Goal: Task Accomplishment & Management: Use online tool/utility

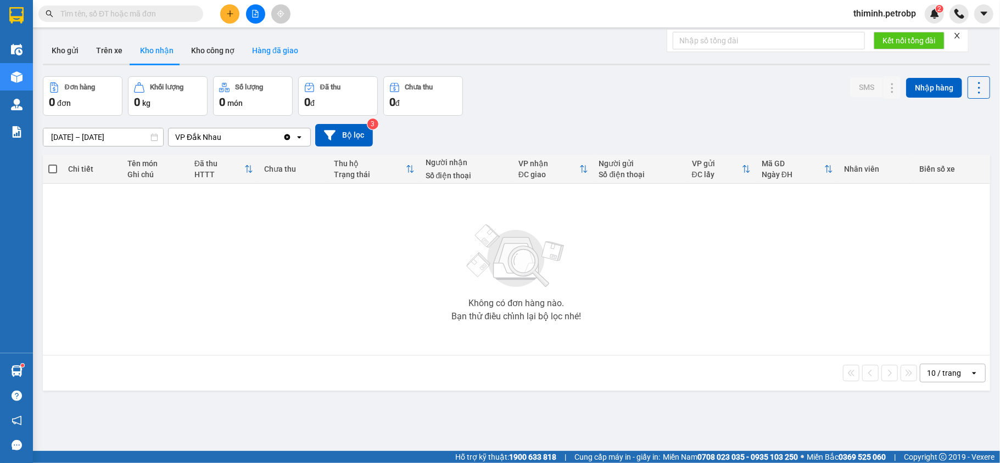
click at [252, 42] on button "Hàng đã giao" at bounding box center [275, 50] width 64 height 26
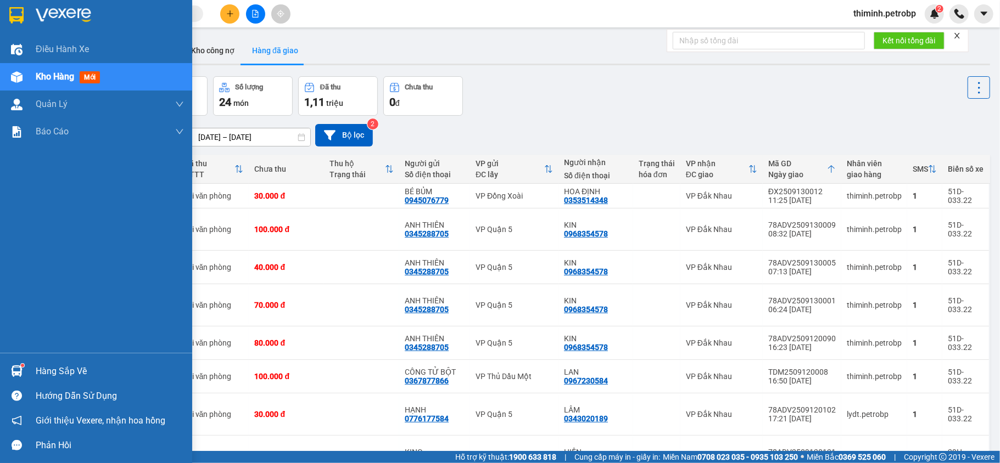
click at [63, 378] on div "Hàng sắp về" at bounding box center [110, 372] width 148 height 16
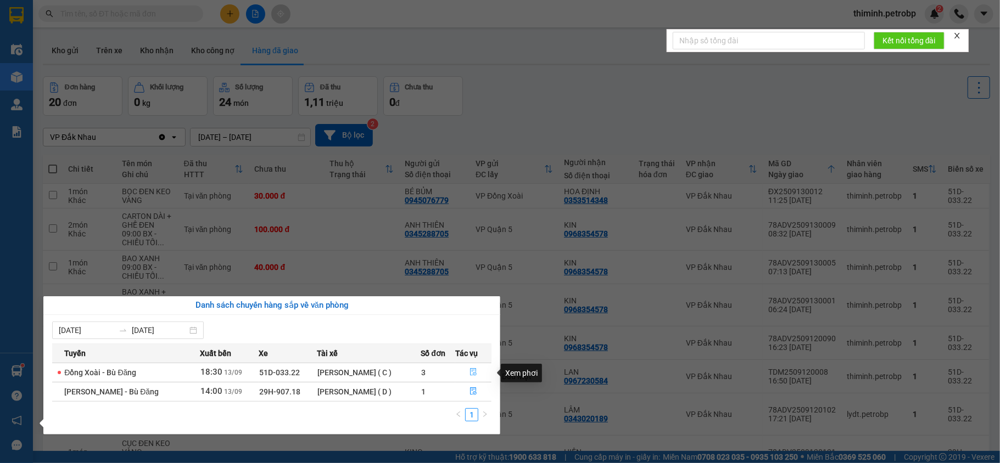
click at [462, 370] on button "button" at bounding box center [473, 373] width 35 height 18
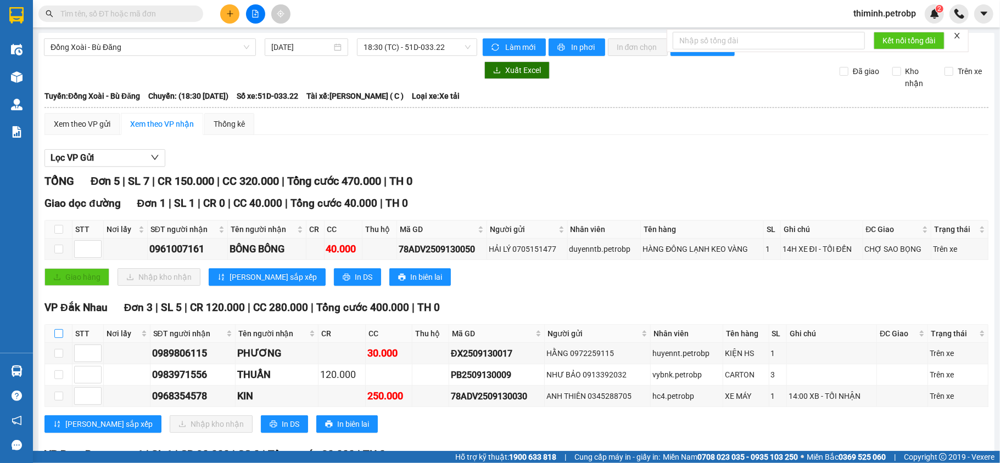
click at [57, 335] on input "checkbox" at bounding box center [58, 333] width 9 height 9
checkbox input "true"
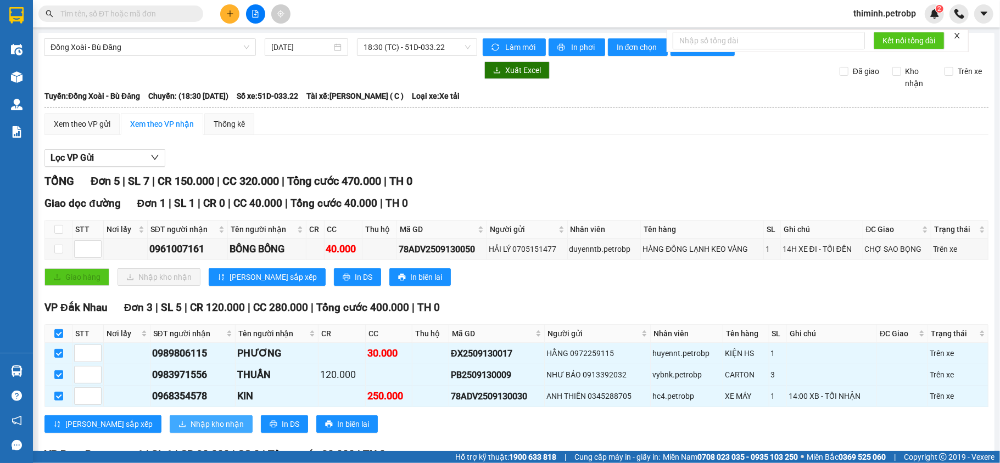
click at [191, 431] on span "Nhập kho nhận" at bounding box center [217, 424] width 53 height 12
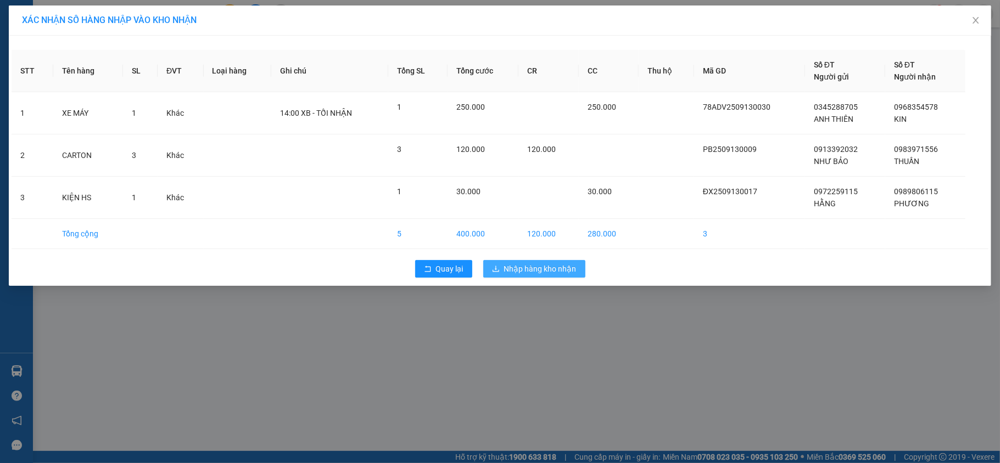
click at [512, 275] on span "Nhập hàng kho nhận" at bounding box center [540, 269] width 72 height 12
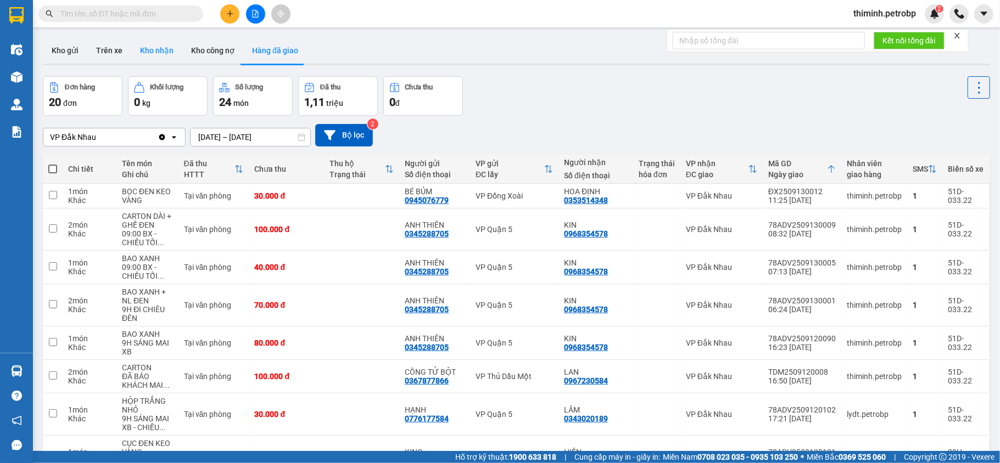
click at [161, 60] on button "Kho nhận" at bounding box center [156, 50] width 51 height 26
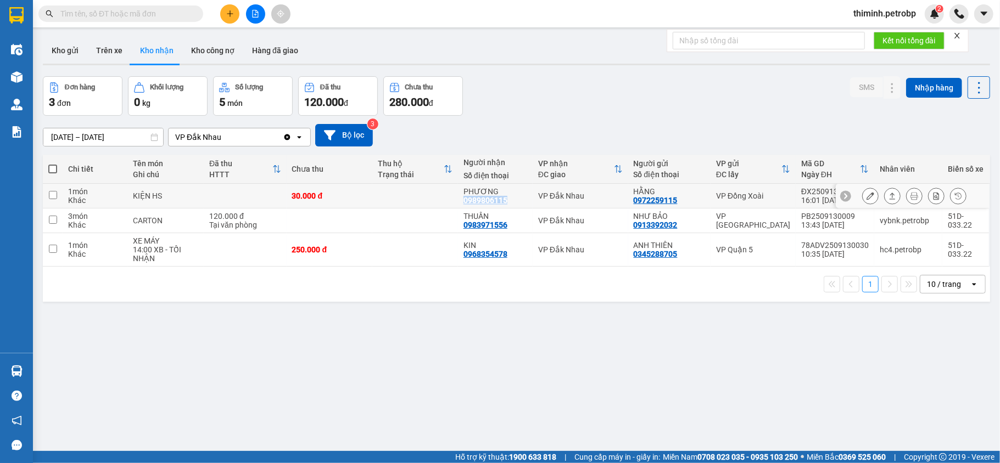
copy div "0989806115"
drag, startPoint x: 506, startPoint y: 202, endPoint x: 460, endPoint y: 203, distance: 46.1
click at [460, 203] on td "PHƯƠNG 0989806115" at bounding box center [495, 196] width 75 height 25
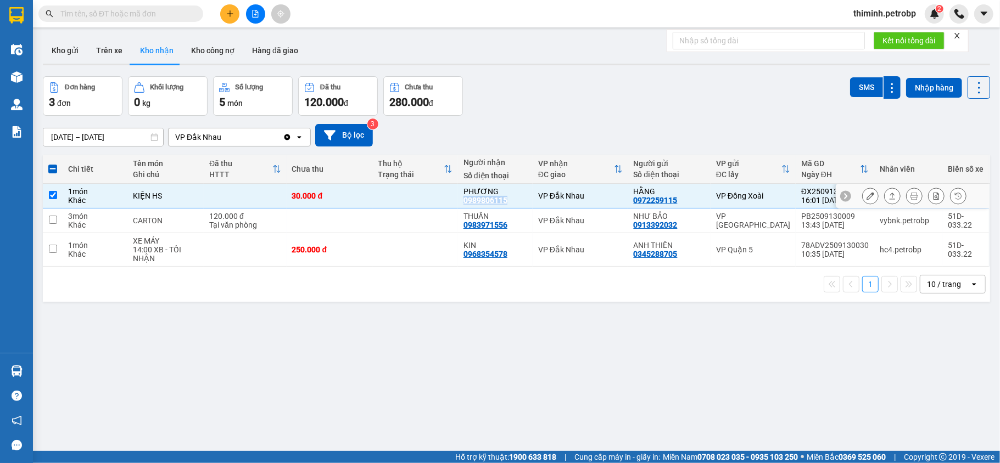
click at [51, 192] on input "checkbox" at bounding box center [53, 195] width 8 height 8
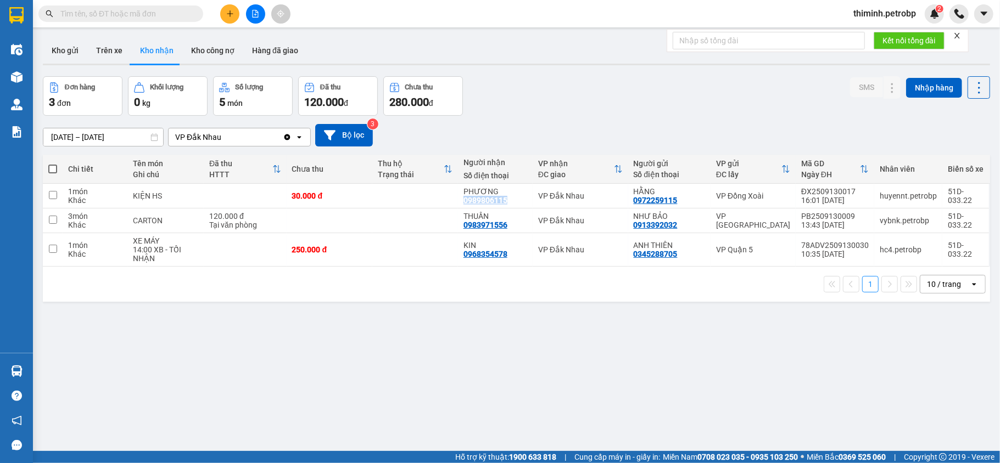
click at [53, 172] on span at bounding box center [52, 169] width 9 height 9
click at [53, 164] on input "checkbox" at bounding box center [53, 164] width 0 height 0
checkbox input "true"
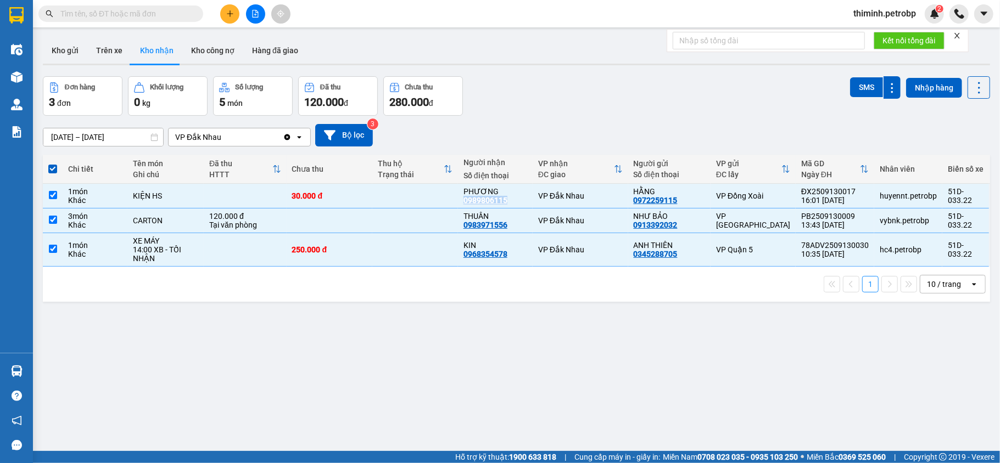
click at [53, 172] on span at bounding box center [52, 169] width 9 height 9
click at [53, 164] on input "checkbox" at bounding box center [53, 164] width 0 height 0
checkbox input "false"
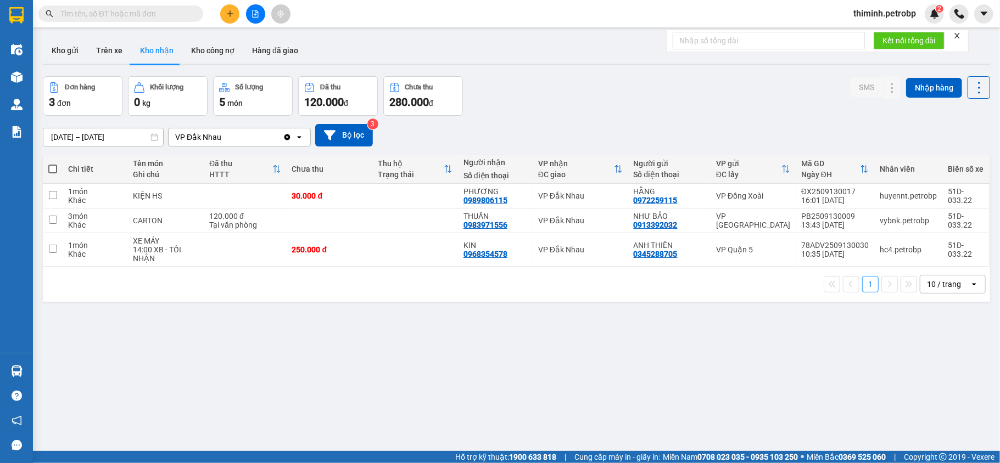
click at [632, 381] on div "ver 1.8.143 Kho gửi Trên xe Kho nhận Kho công nợ Hàng đã giao Đơn hàng 3 đơn Kh…" at bounding box center [516, 264] width 956 height 463
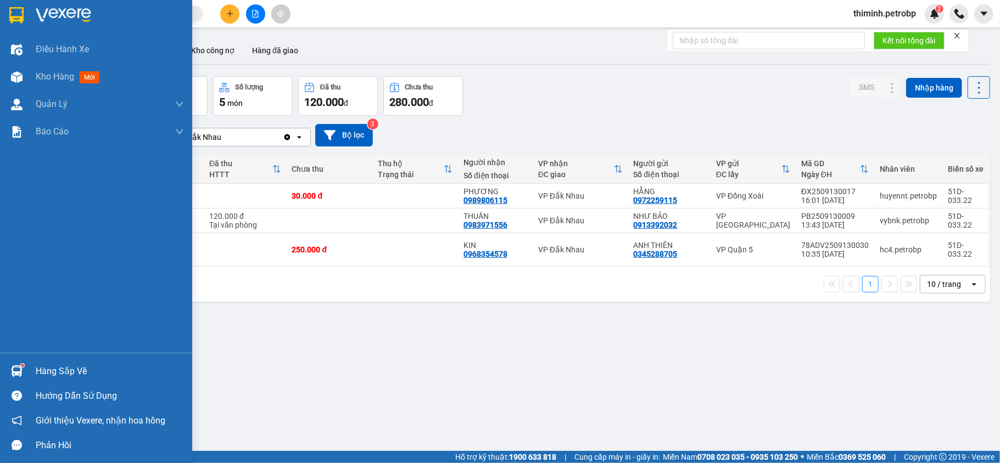
click at [85, 376] on div "Hàng sắp về" at bounding box center [110, 372] width 148 height 16
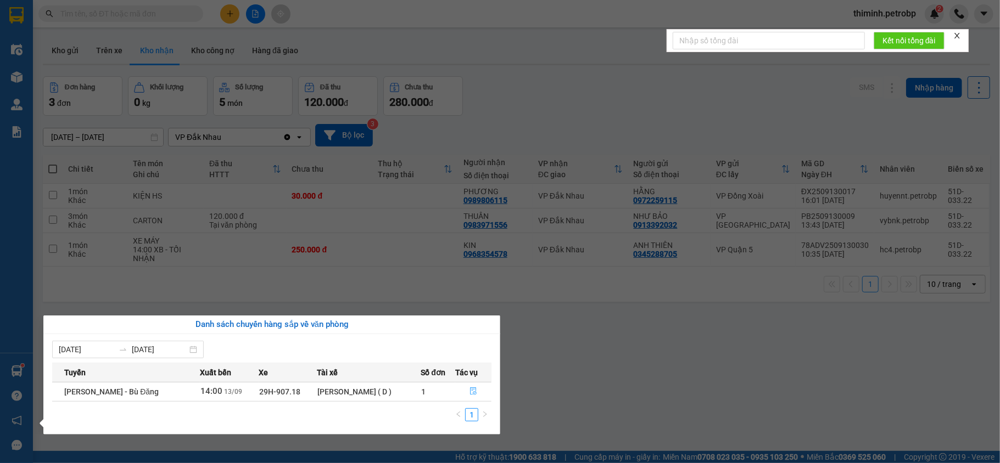
click at [467, 395] on button "button" at bounding box center [473, 392] width 35 height 18
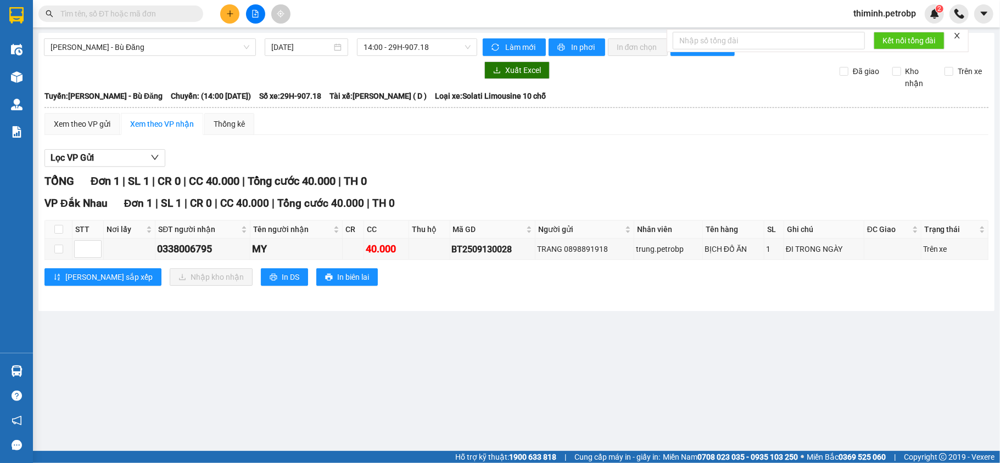
click at [64, 233] on th at bounding box center [58, 230] width 27 height 18
click at [60, 233] on input "checkbox" at bounding box center [58, 229] width 9 height 9
checkbox input "true"
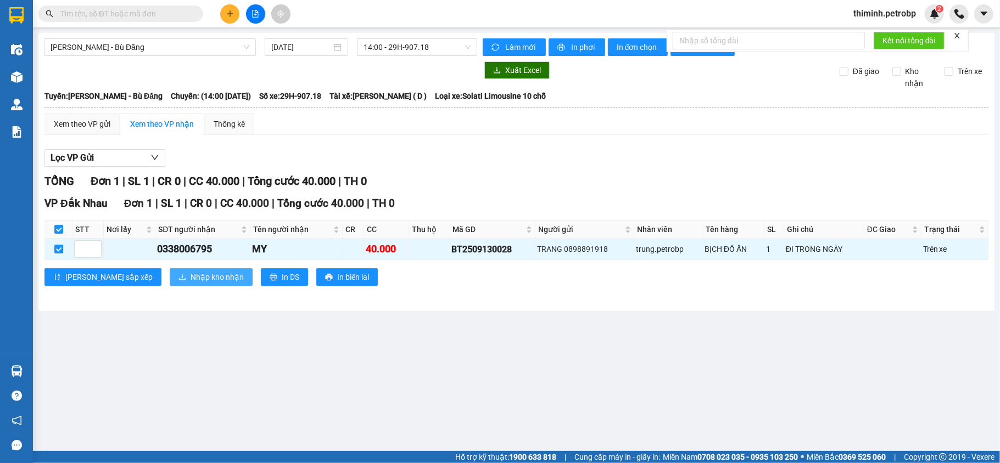
click at [191, 283] on span "Nhập kho nhận" at bounding box center [217, 277] width 53 height 12
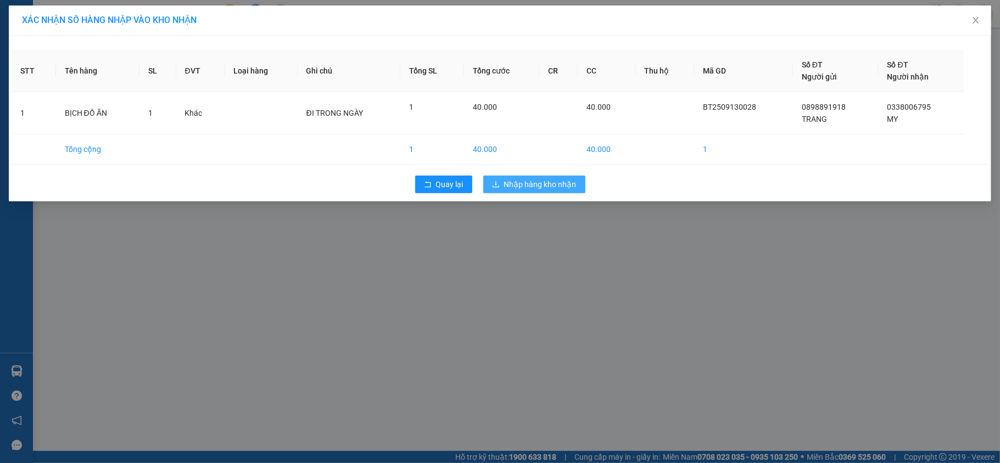
click at [556, 183] on span "Nhập hàng kho nhận" at bounding box center [540, 184] width 72 height 12
